Goal: Communication & Community: Answer question/provide support

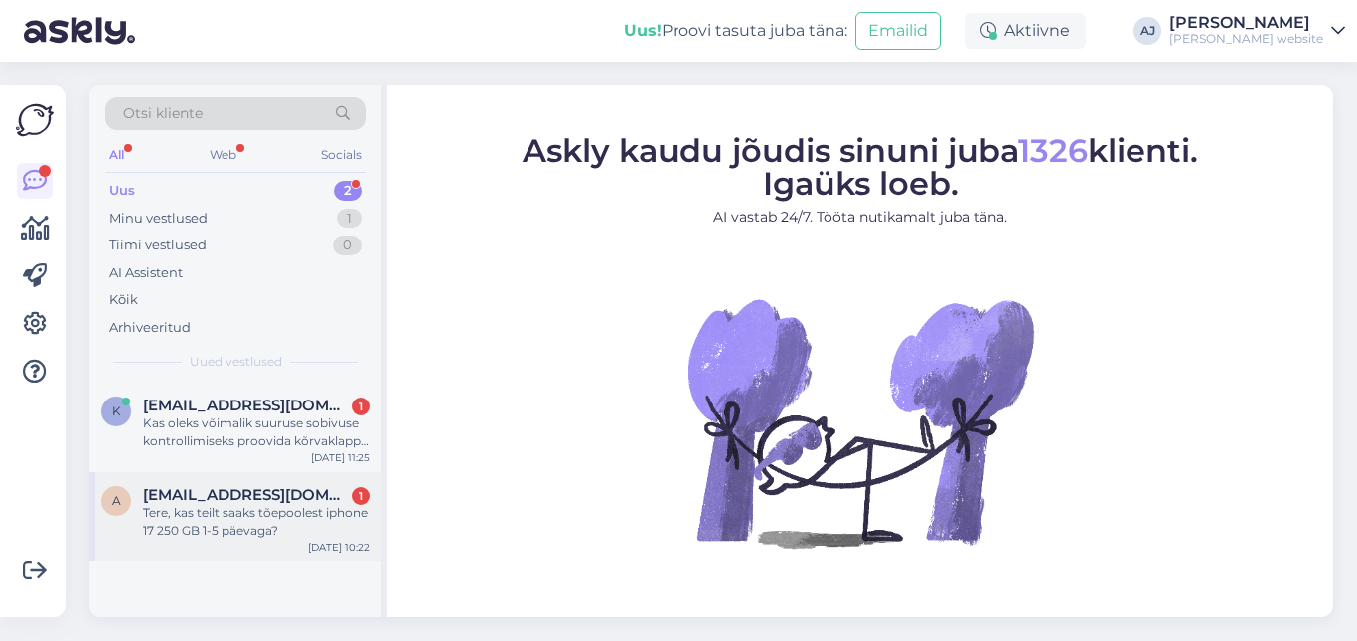
click at [200, 488] on span "[EMAIL_ADDRESS][DOMAIN_NAME]" at bounding box center [246, 495] width 207 height 18
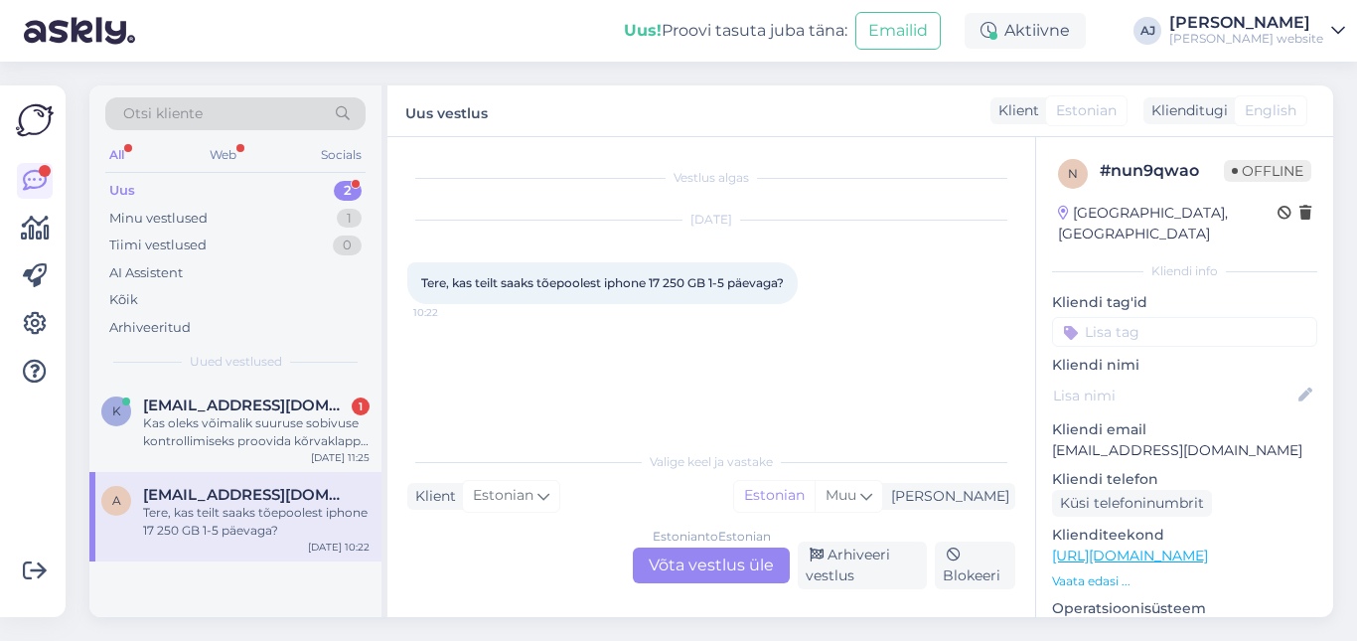
click at [690, 554] on div "Estonian to Estonian Võta vestlus üle" at bounding box center [711, 565] width 157 height 36
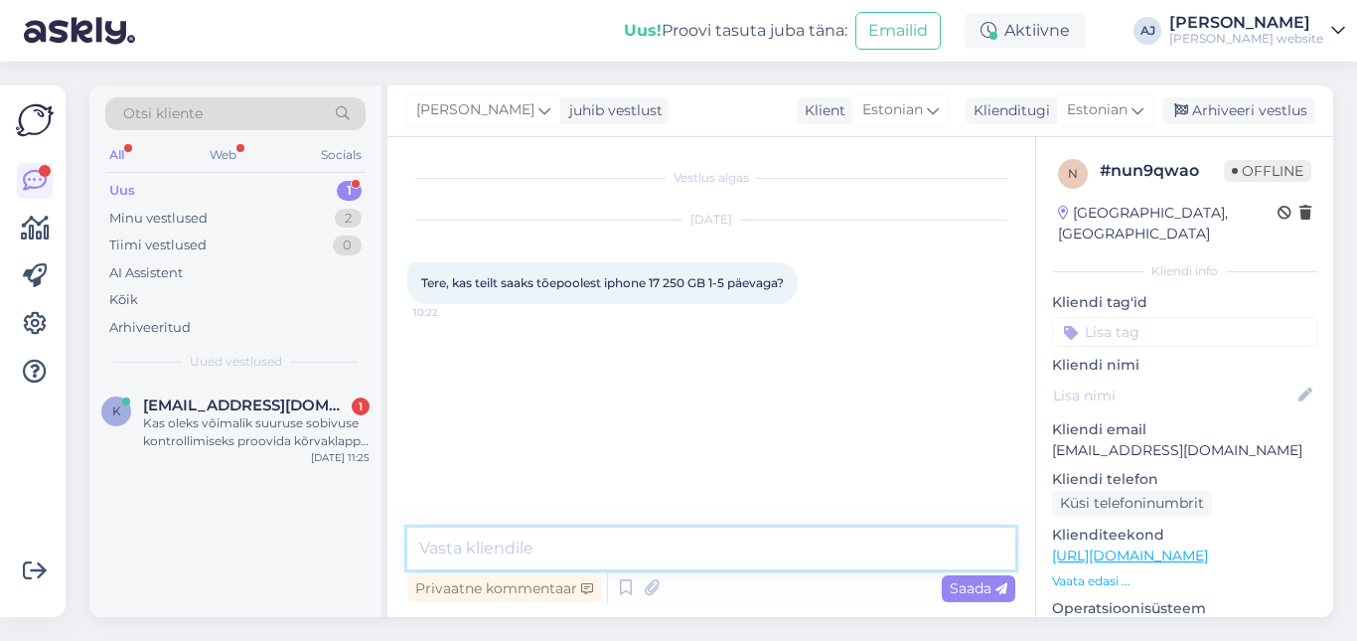
click at [475, 546] on textarea at bounding box center [711, 549] width 608 height 42
type textarea "Tere"
click at [964, 583] on span "Saada" at bounding box center [979, 588] width 58 height 18
click at [192, 409] on span "[EMAIL_ADDRESS][DOMAIN_NAME]" at bounding box center [246, 405] width 207 height 18
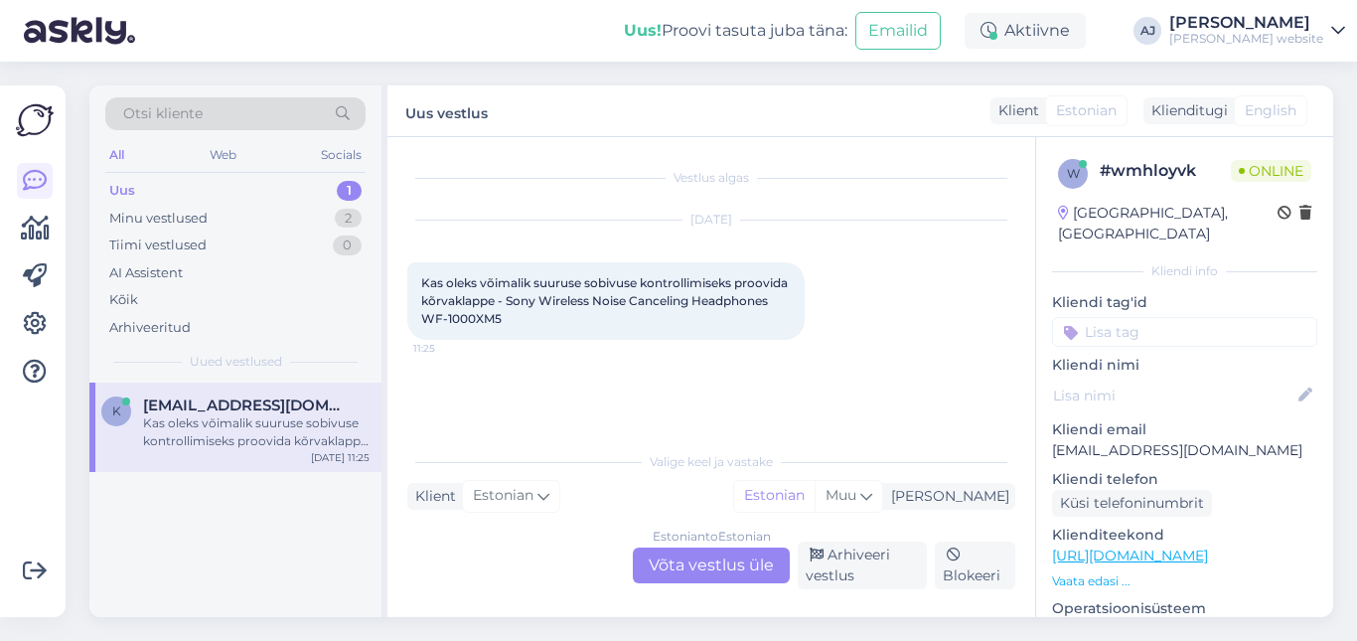
click at [694, 562] on div "Estonian to Estonian Võta vestlus üle" at bounding box center [711, 565] width 157 height 36
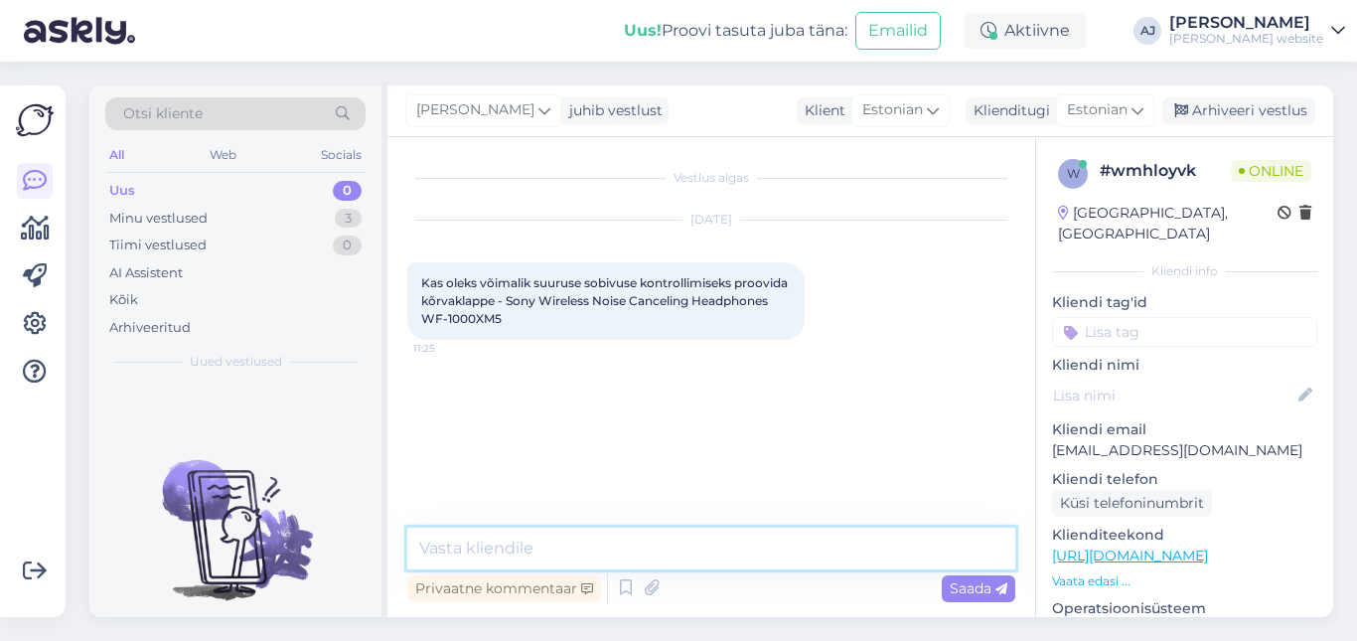
click at [454, 546] on textarea at bounding box center [711, 549] width 608 height 42
type textarea "Tere"
click at [977, 578] on div "Saada" at bounding box center [979, 588] width 74 height 27
click at [456, 546] on textarea at bounding box center [711, 549] width 608 height 42
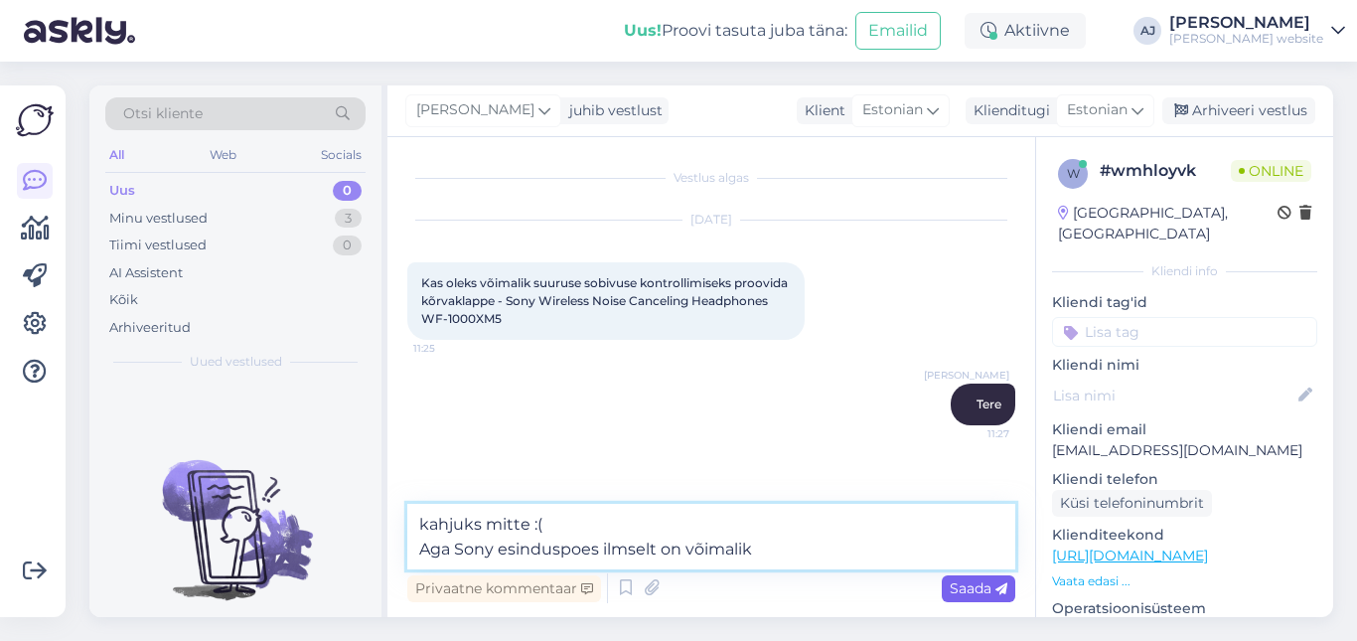
type textarea "kahjuks mitte :( Aga Sony esinduspoes ilmselt on võimalik"
click at [990, 585] on span "Saada" at bounding box center [979, 588] width 58 height 18
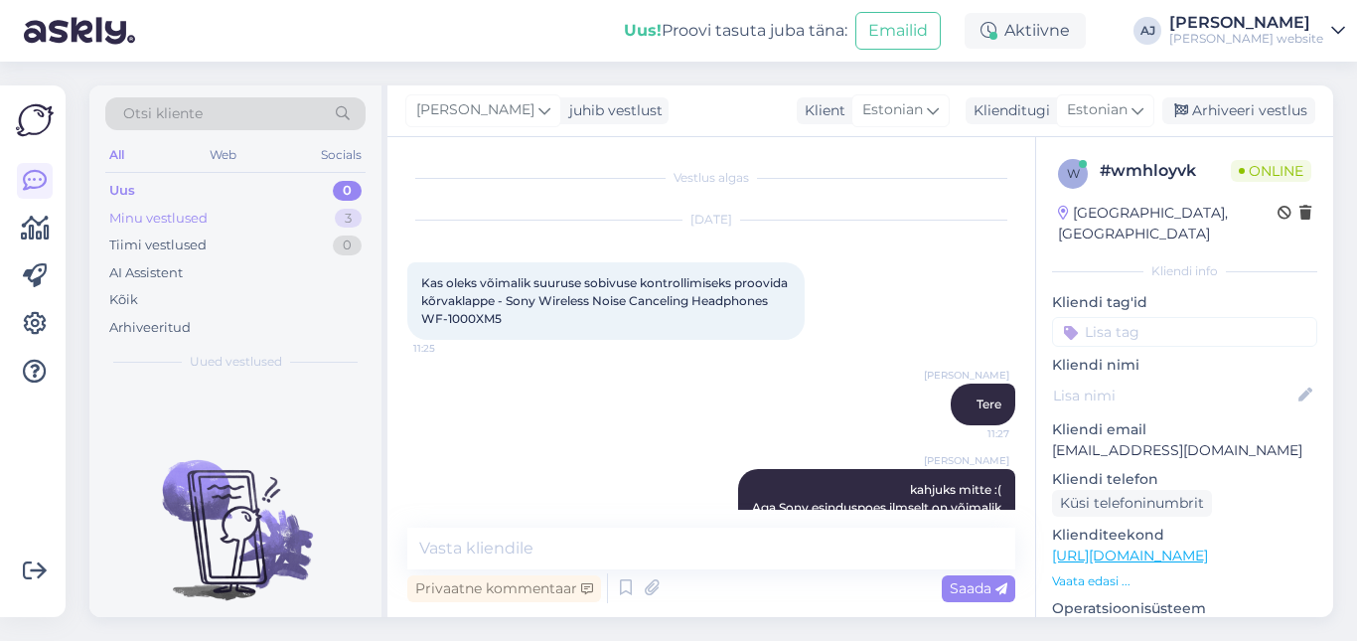
scroll to position [41, 0]
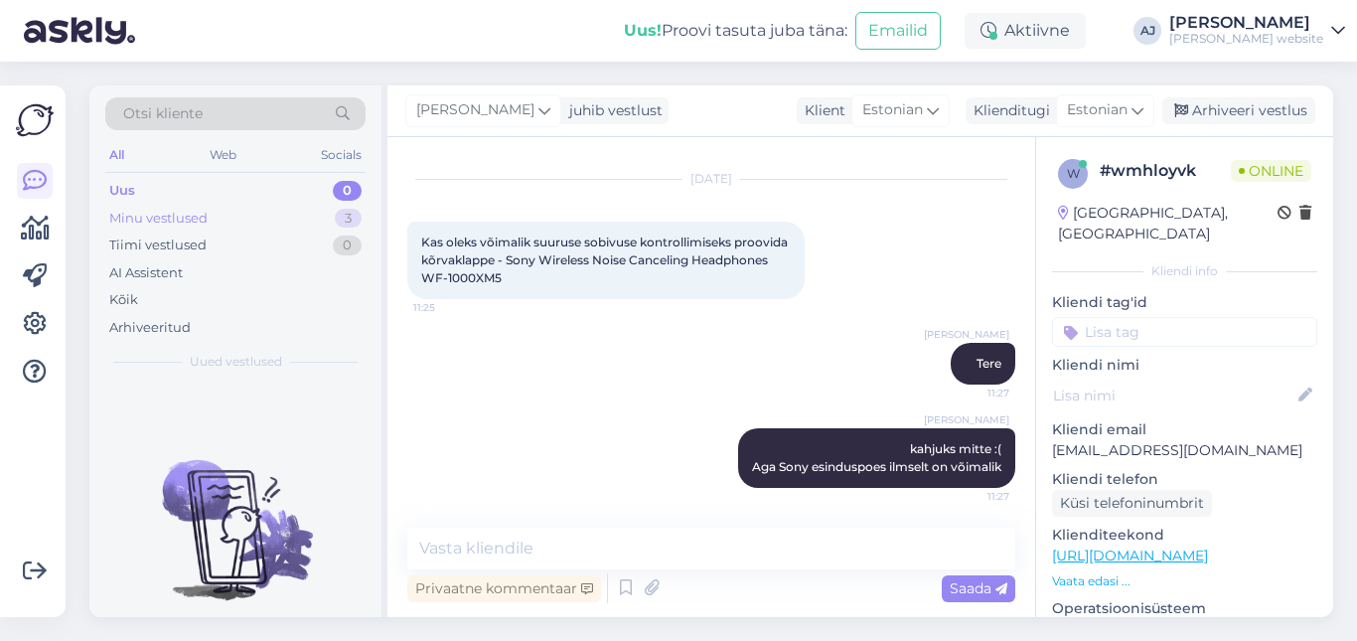
click at [134, 220] on div "Minu vestlused" at bounding box center [158, 219] width 98 height 20
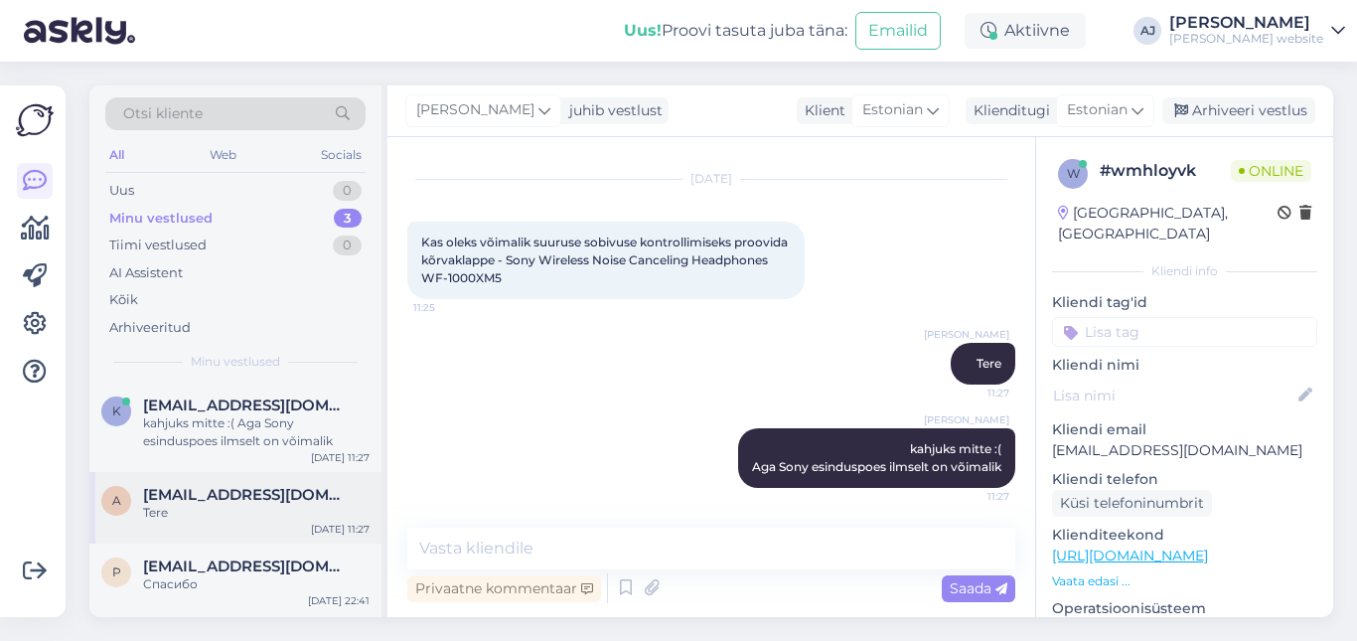
click at [178, 491] on span "[EMAIL_ADDRESS][DOMAIN_NAME]" at bounding box center [246, 495] width 207 height 18
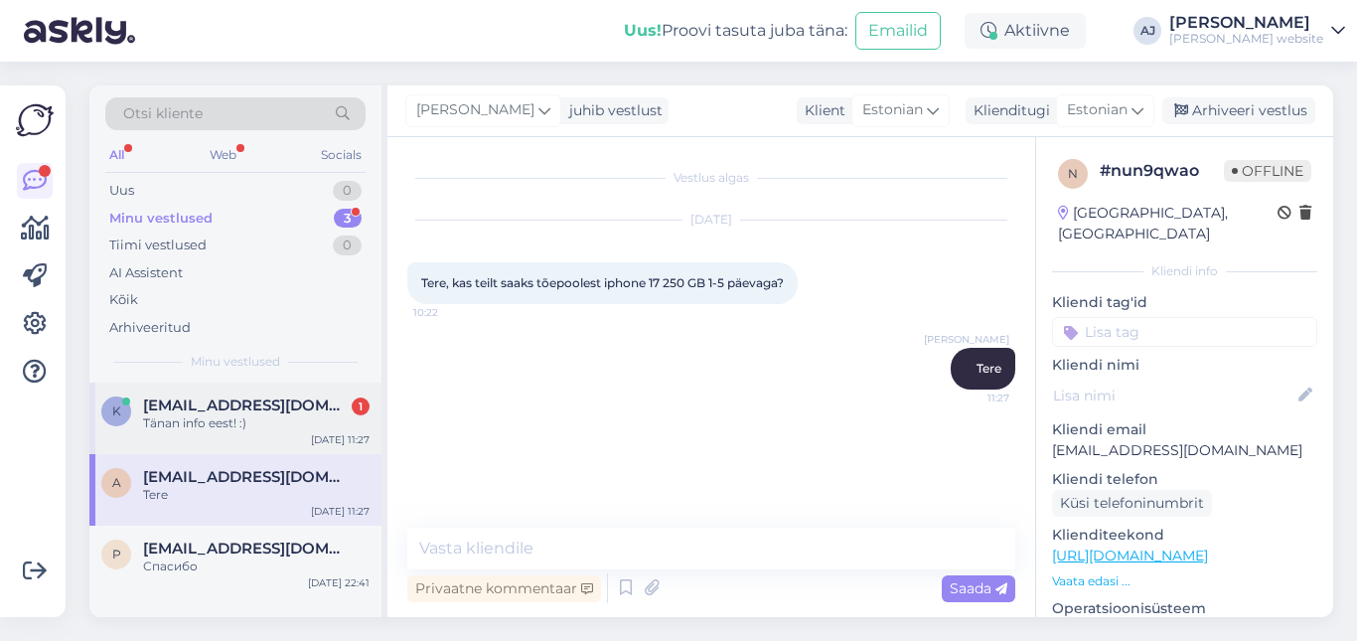
click at [226, 419] on div "Tänan info eest! :)" at bounding box center [256, 423] width 227 height 18
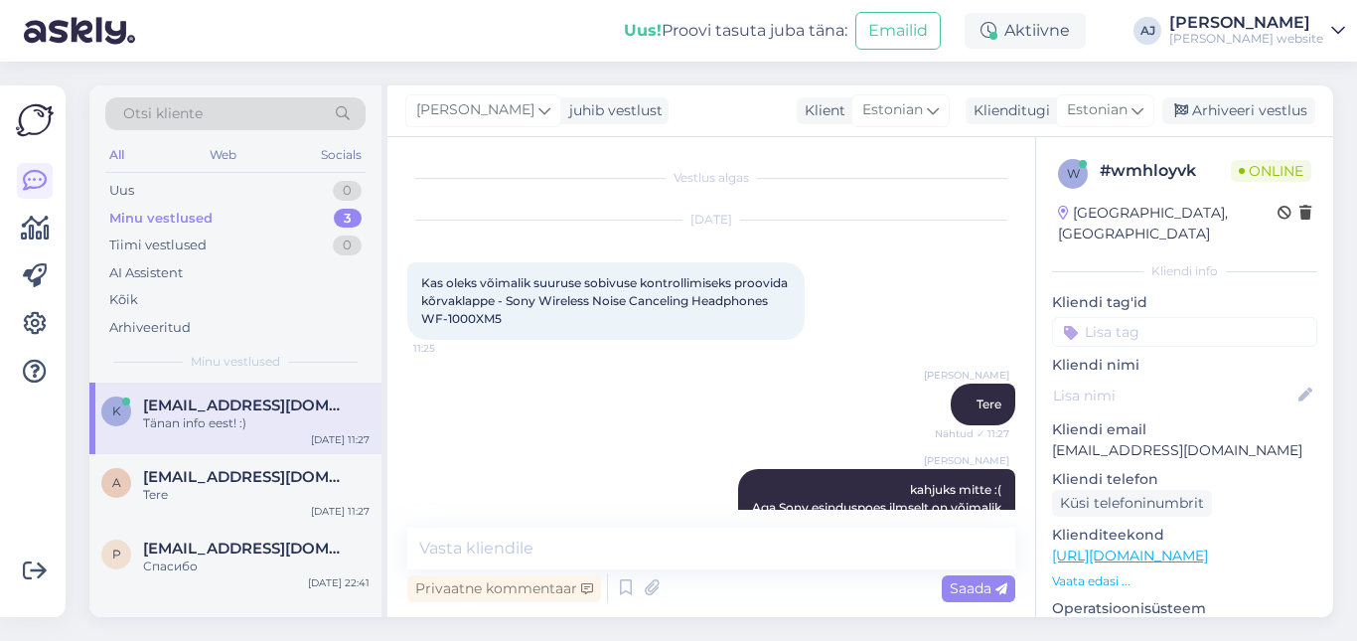
scroll to position [126, 0]
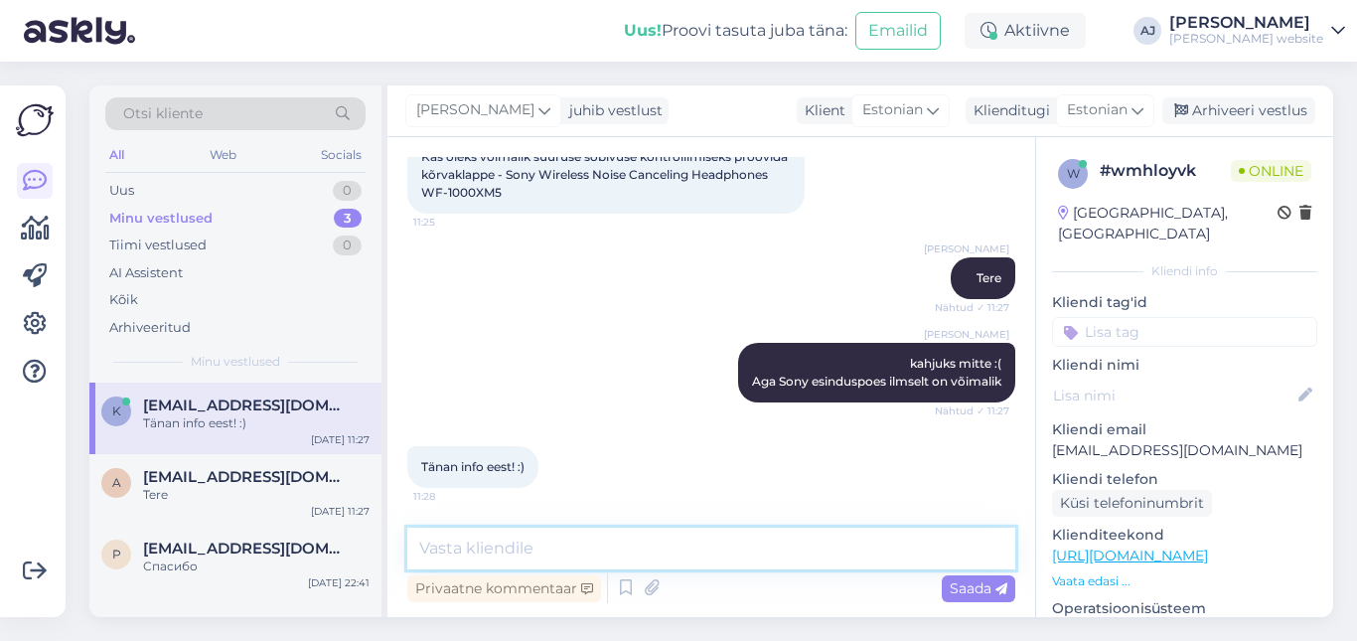
click at [479, 555] on textarea at bounding box center [711, 549] width 608 height 42
type textarea "Palun"
click at [982, 587] on span "Saada" at bounding box center [979, 588] width 58 height 18
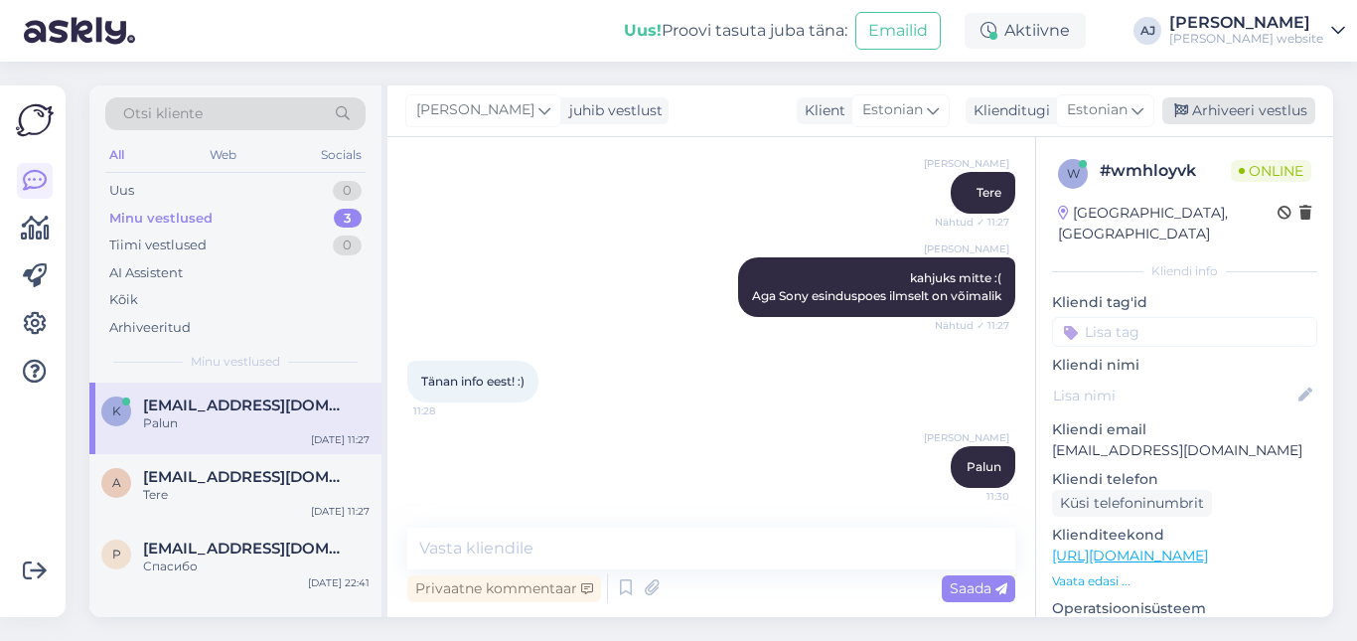
click at [1269, 110] on div "Arhiveeri vestlus" at bounding box center [1239, 110] width 153 height 27
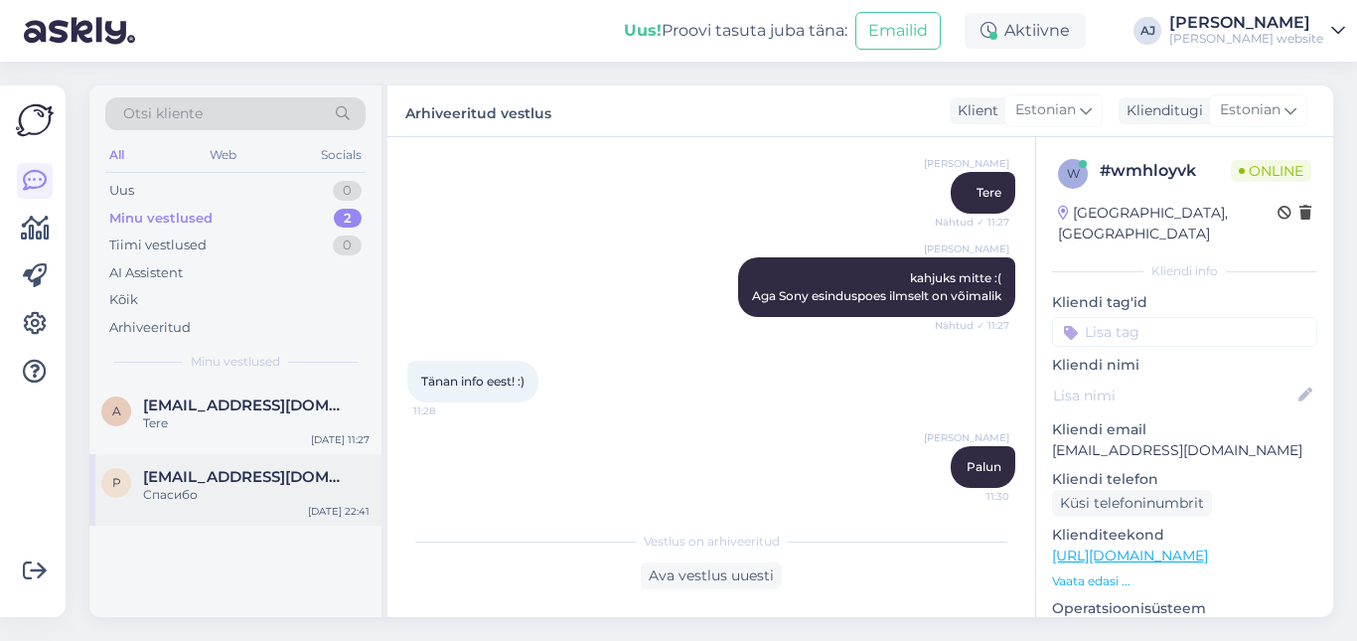
click at [189, 476] on span "[EMAIL_ADDRESS][DOMAIN_NAME]" at bounding box center [246, 477] width 207 height 18
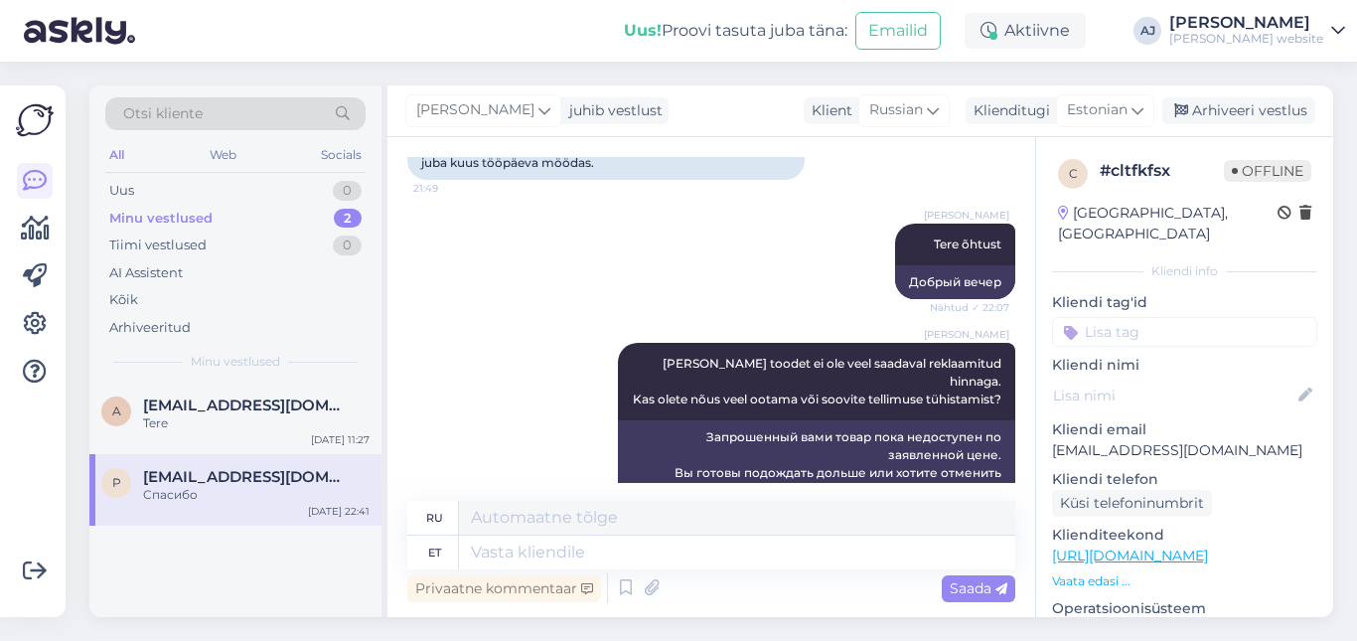
scroll to position [2351, 0]
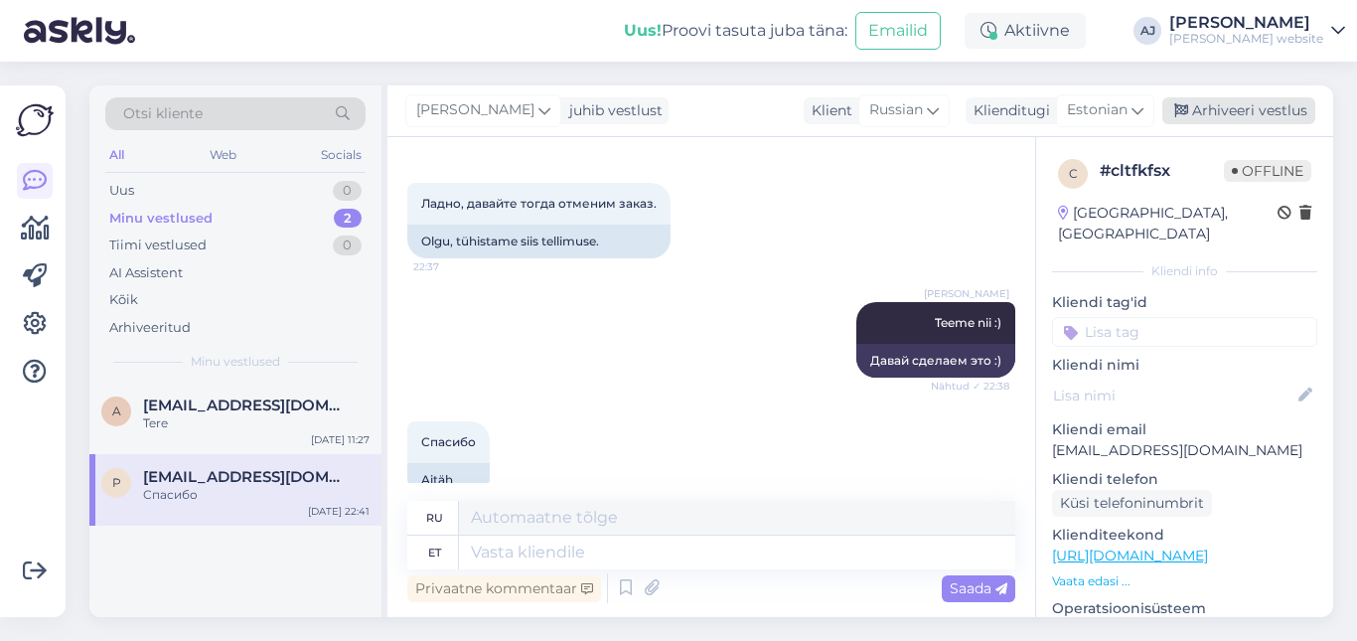
click at [1213, 107] on div "Arhiveeri vestlus" at bounding box center [1239, 110] width 153 height 27
